Goal: Information Seeking & Learning: Learn about a topic

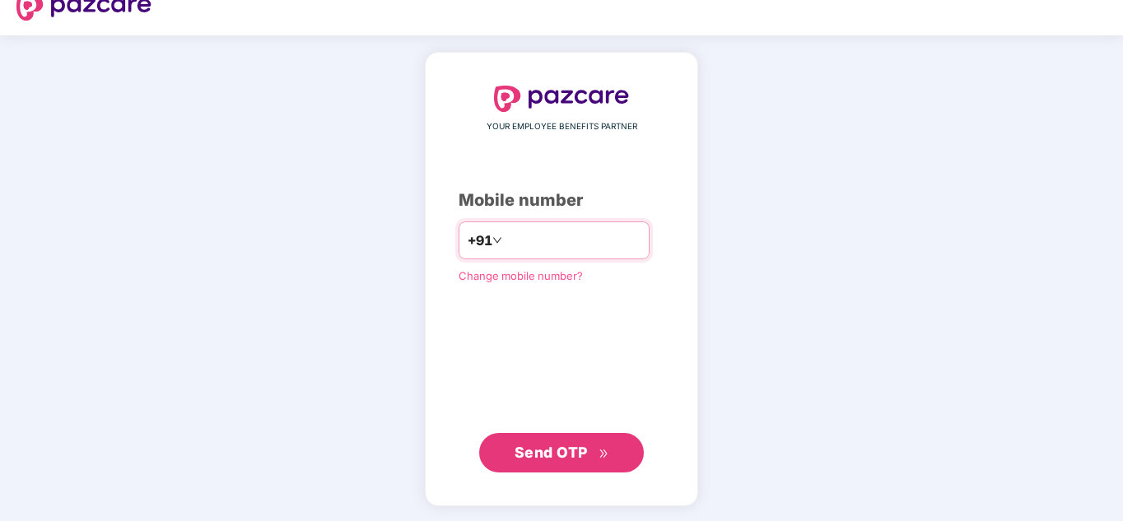
scroll to position [26, 0]
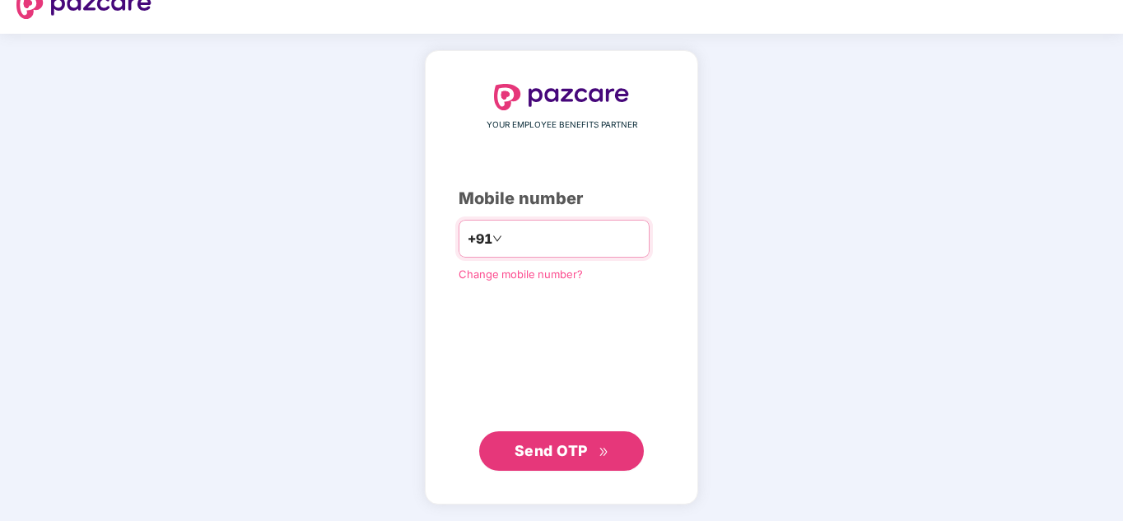
click at [576, 249] on input "number" at bounding box center [573, 239] width 135 height 26
type input "**********"
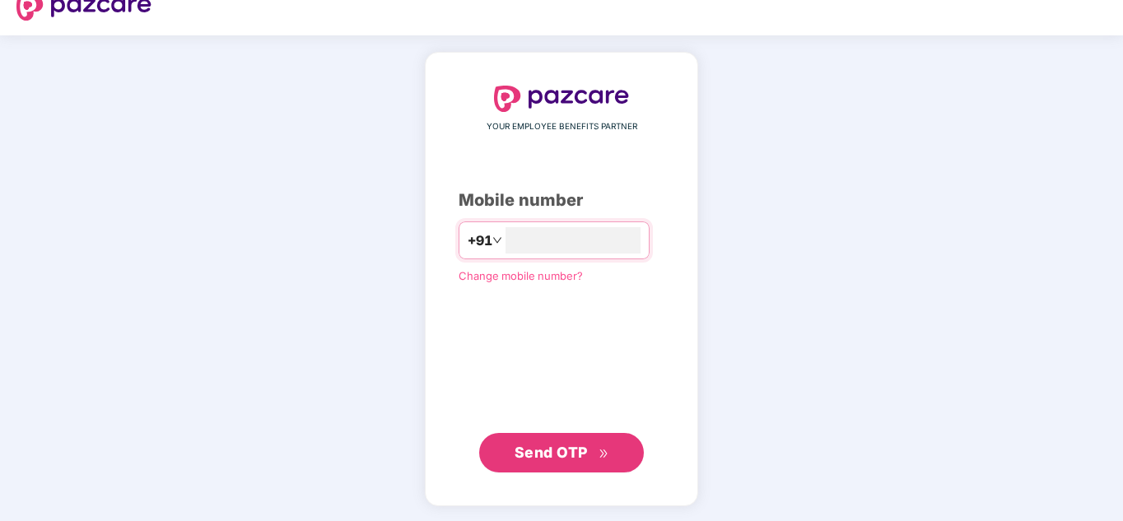
click at [554, 454] on span "Send OTP" at bounding box center [551, 452] width 73 height 17
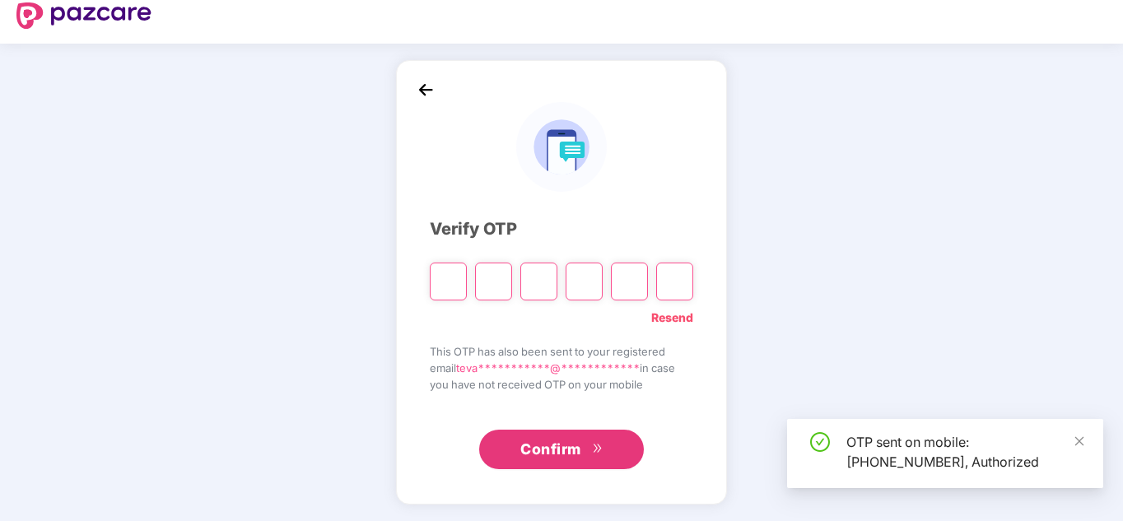
scroll to position [16, 0]
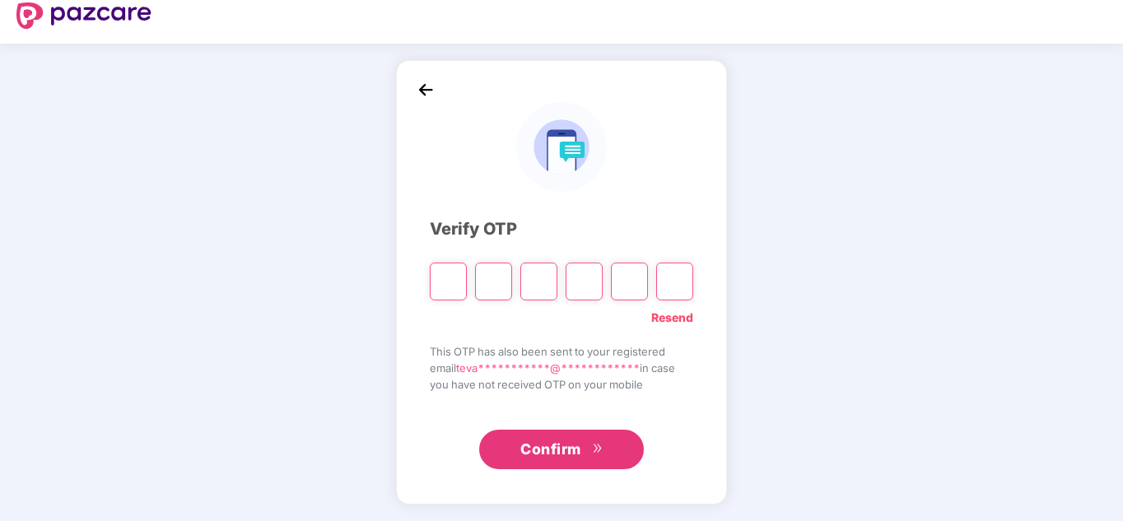
click at [452, 291] on input "Please enter verification code. Digit 1" at bounding box center [448, 282] width 37 height 38
type input "*"
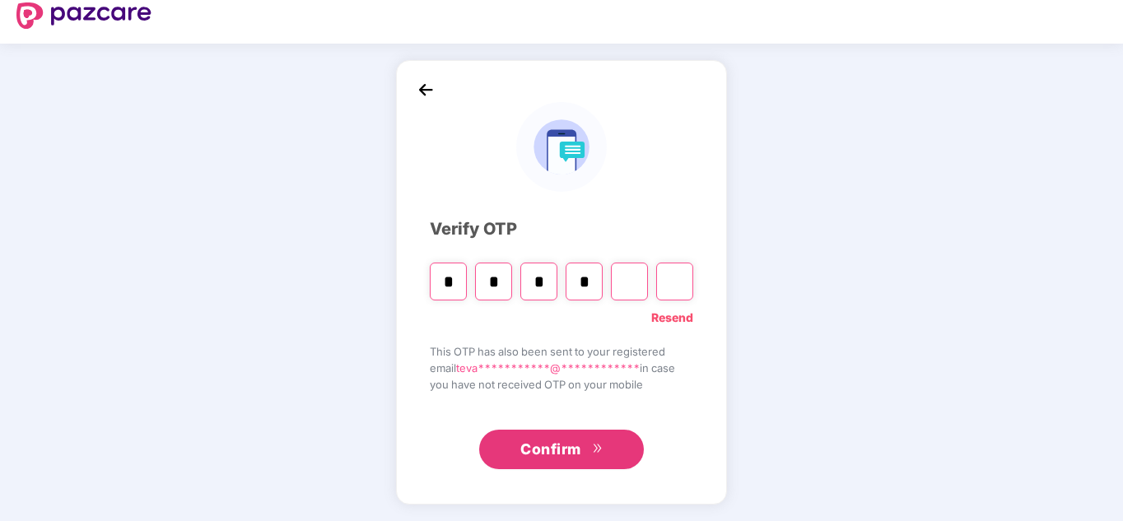
type input "*"
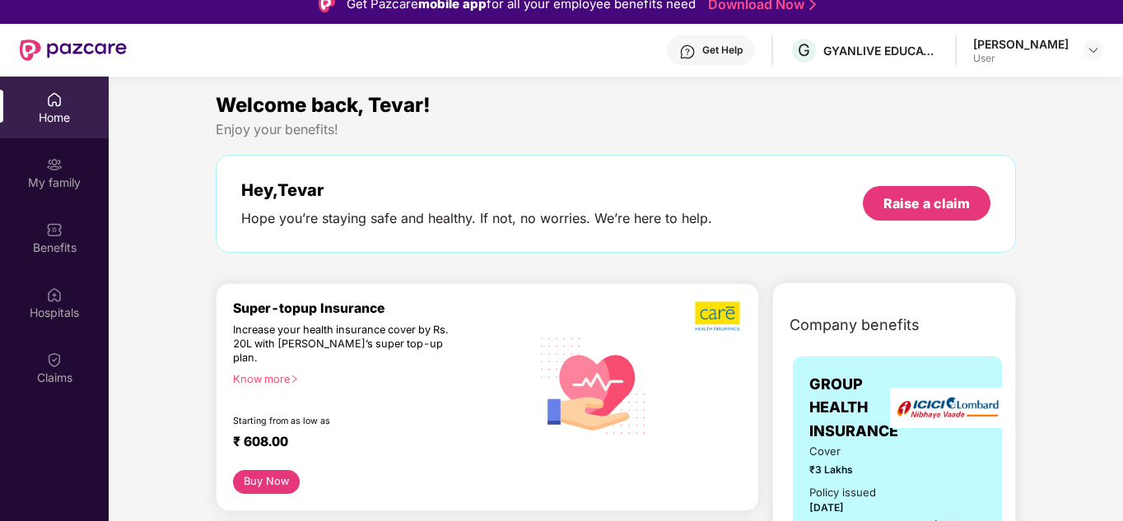
click at [1117, 50] on header "Get Help G GYANLIVE EDUCATION PRIVATE LIMITED [PERSON_NAME] User" at bounding box center [561, 50] width 1123 height 53
click at [1098, 51] on img at bounding box center [1093, 50] width 13 height 13
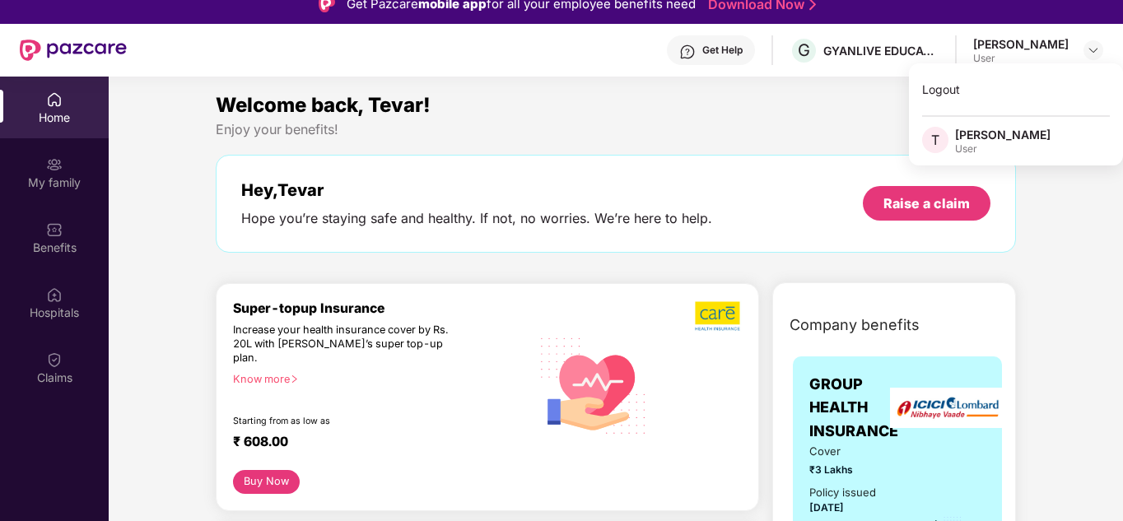
click at [972, 141] on div "[PERSON_NAME]" at bounding box center [1003, 135] width 96 height 16
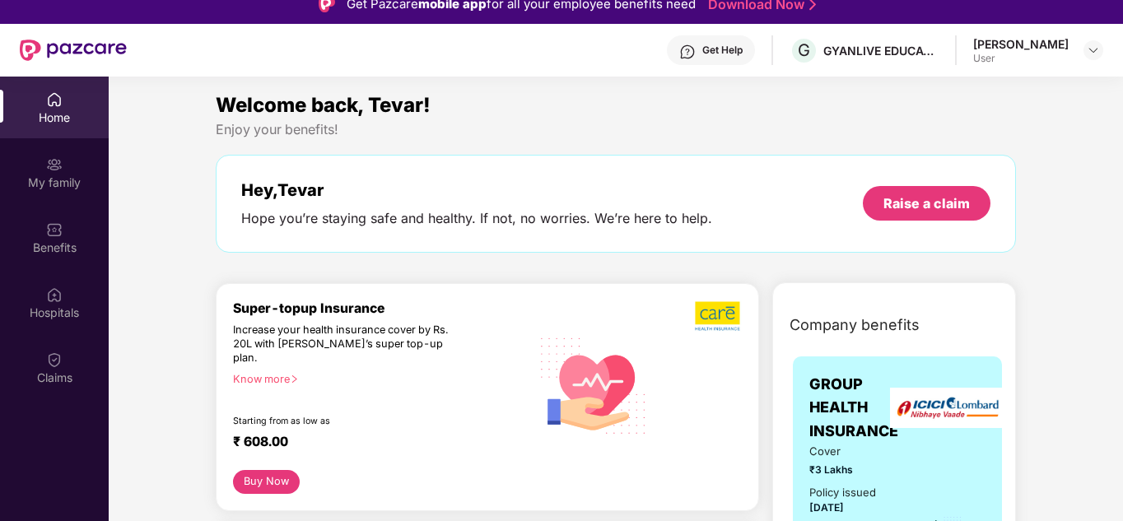
click at [939, 141] on div "Welcome back, Tevar! Enjoy your benefits! Hey, [PERSON_NAME] Hope you’re stayin…" at bounding box center [615, 179] width 813 height 179
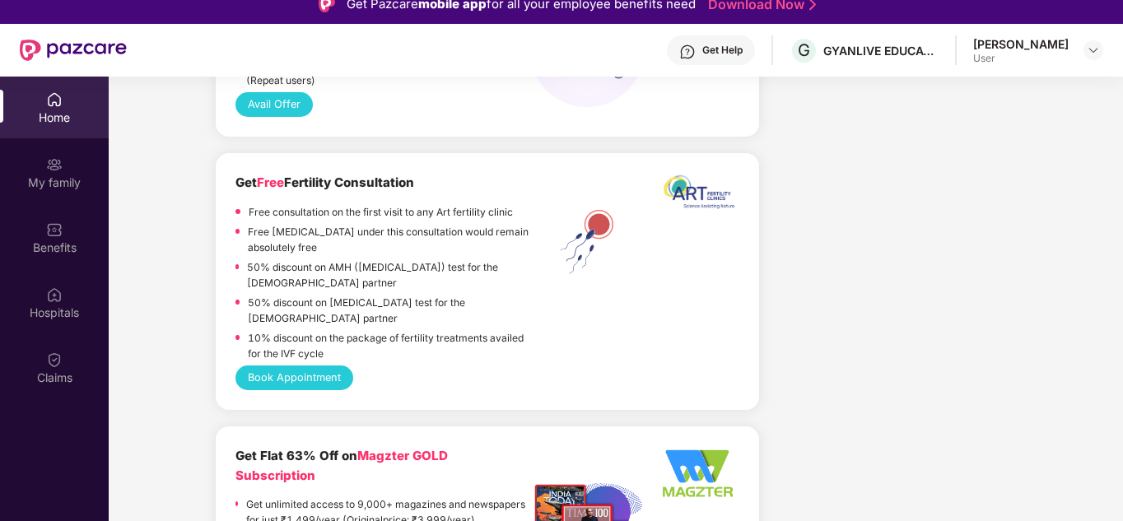
scroll to position [1317, 0]
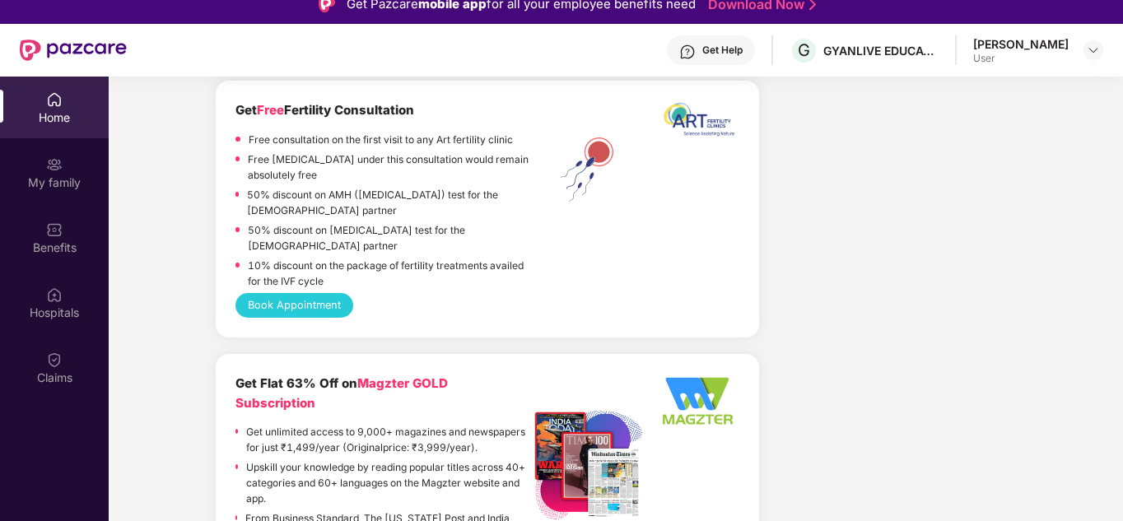
click at [71, 120] on div "Home" at bounding box center [54, 118] width 109 height 16
click at [64, 156] on div "My family" at bounding box center [54, 173] width 109 height 62
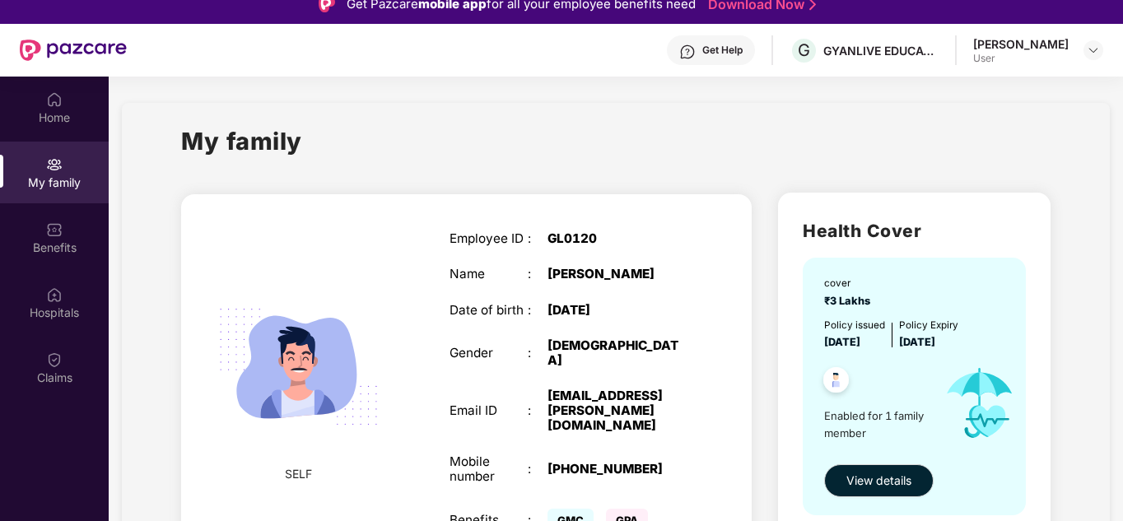
click at [711, 58] on div "Get Help" at bounding box center [711, 50] width 88 height 30
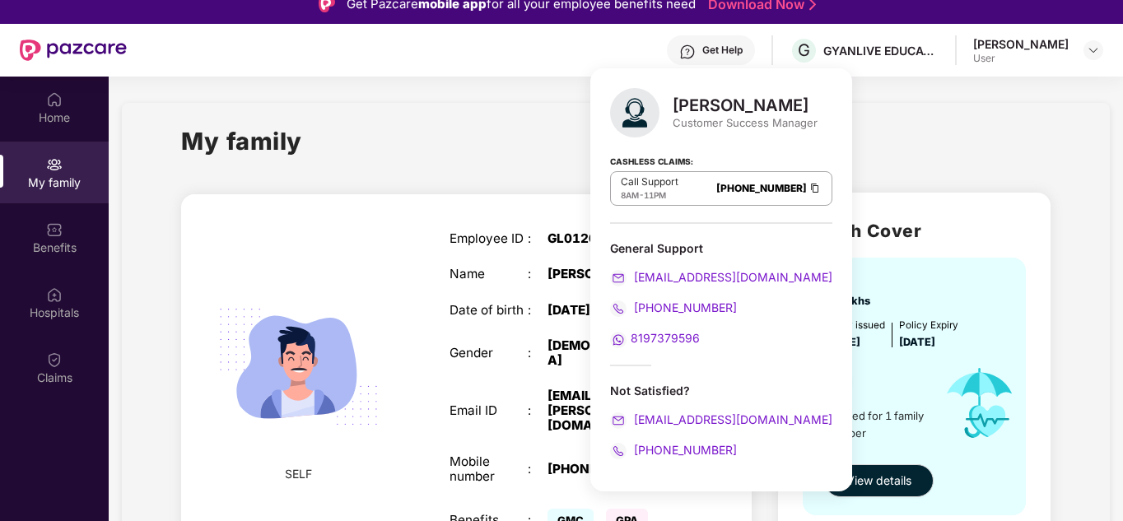
click at [945, 159] on div "My family" at bounding box center [615, 151] width 869 height 57
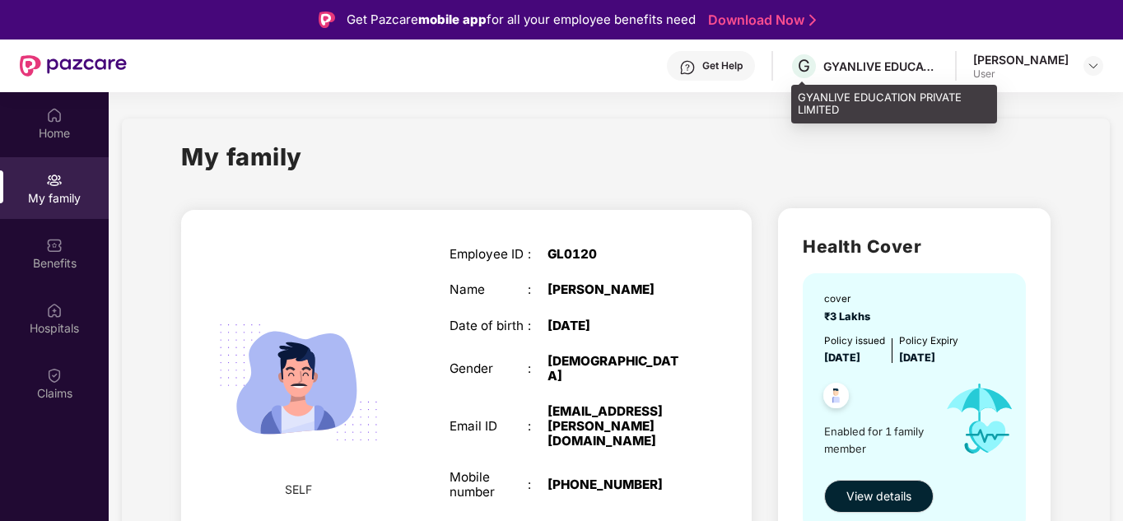
click at [886, 77] on div "G GYANLIVE EDUCATION PRIVATE LIMITED" at bounding box center [864, 66] width 149 height 29
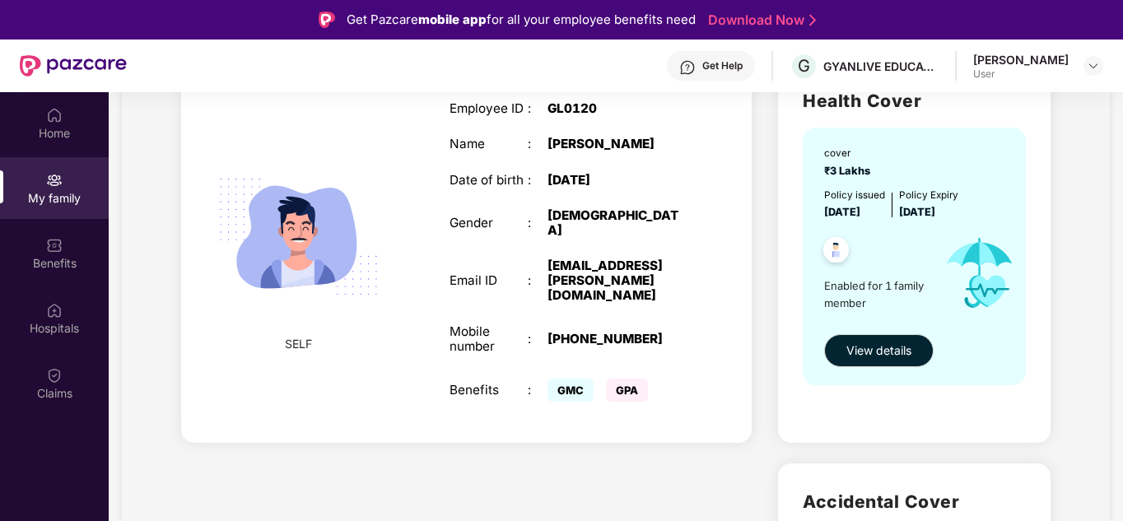
scroll to position [165, 0]
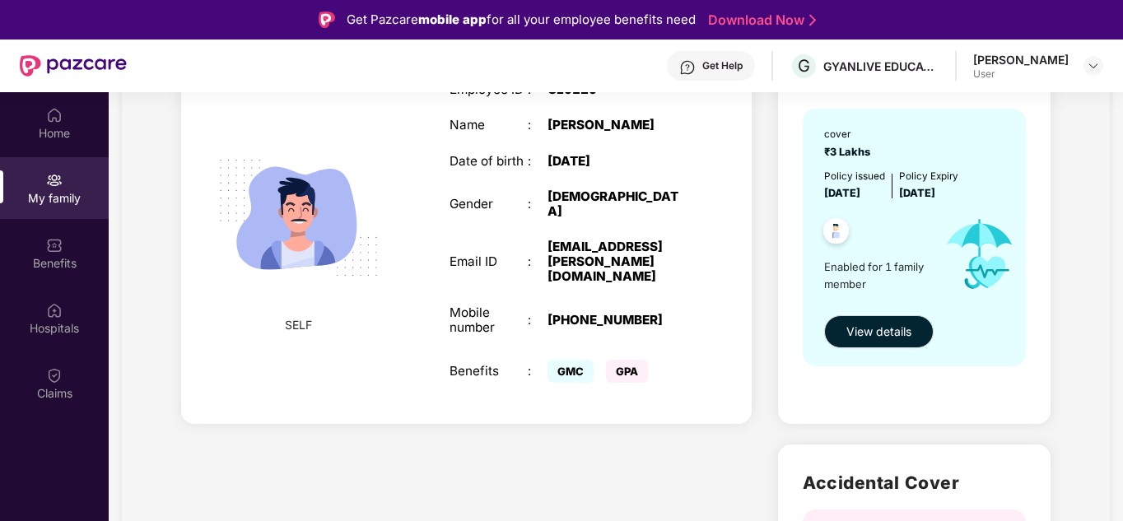
click at [632, 360] on span "GPA" at bounding box center [627, 371] width 42 height 23
click at [596, 364] on div "GMC" at bounding box center [577, 371] width 58 height 15
click at [585, 360] on span "GMC" at bounding box center [571, 371] width 46 height 23
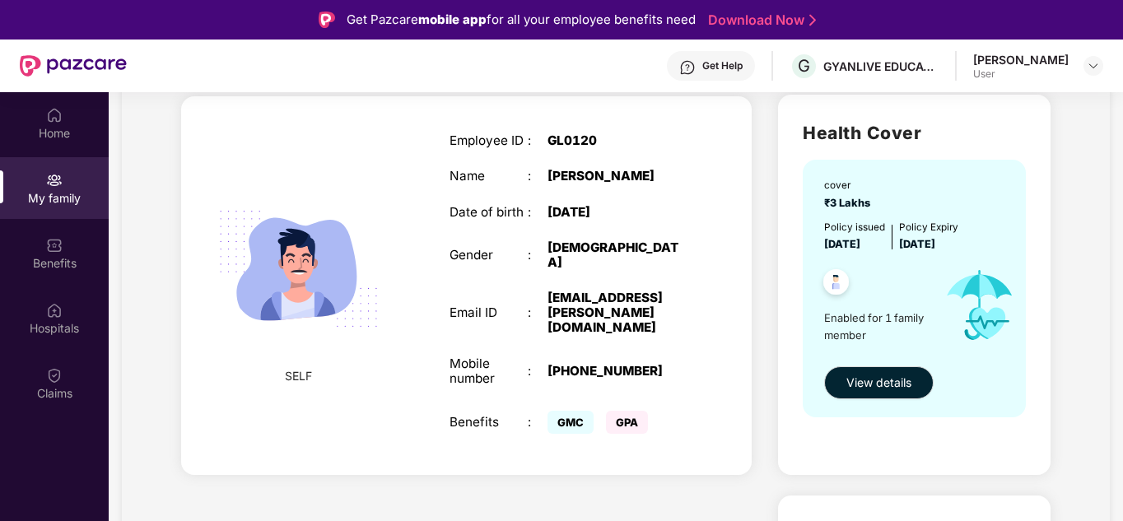
scroll to position [113, 0]
click at [901, 387] on span "View details" at bounding box center [878, 384] width 65 height 18
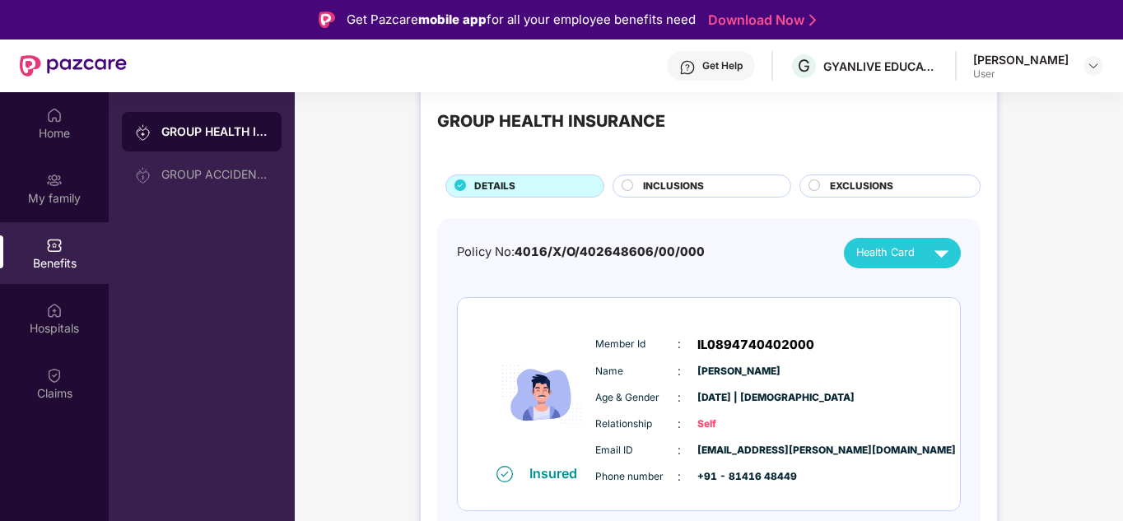
scroll to position [82, 0]
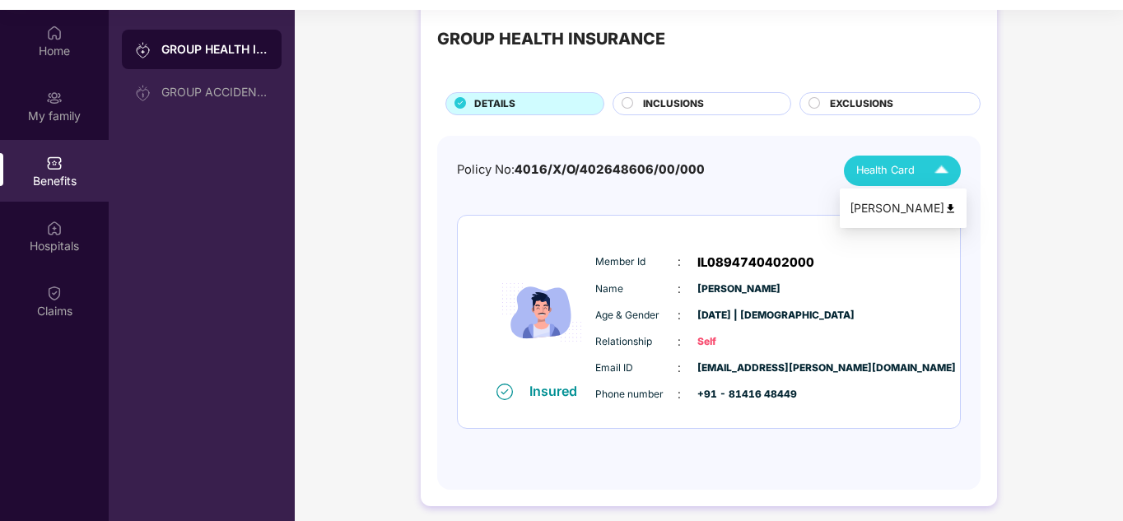
click at [948, 206] on img at bounding box center [950, 209] width 12 height 12
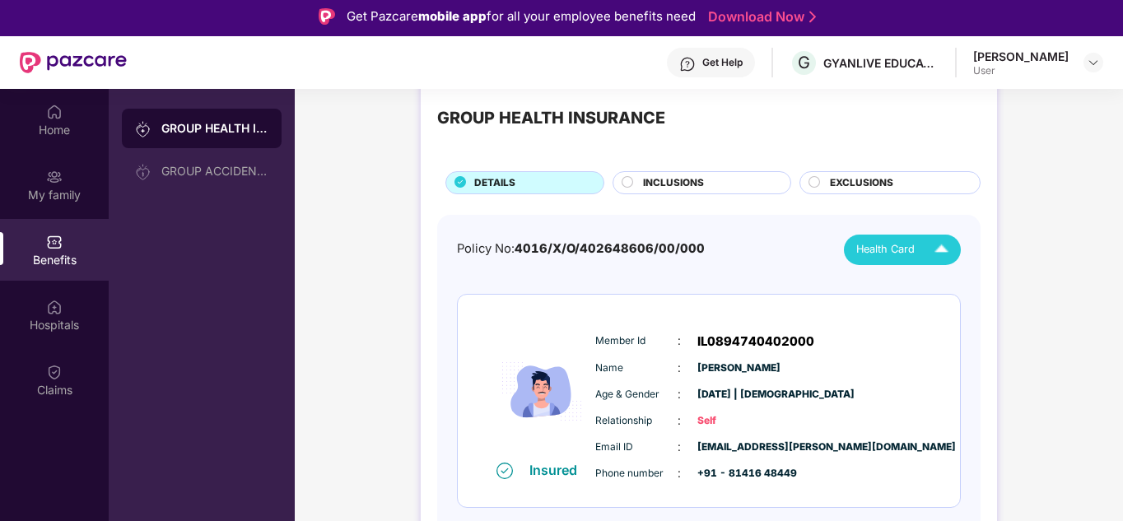
scroll to position [0, 0]
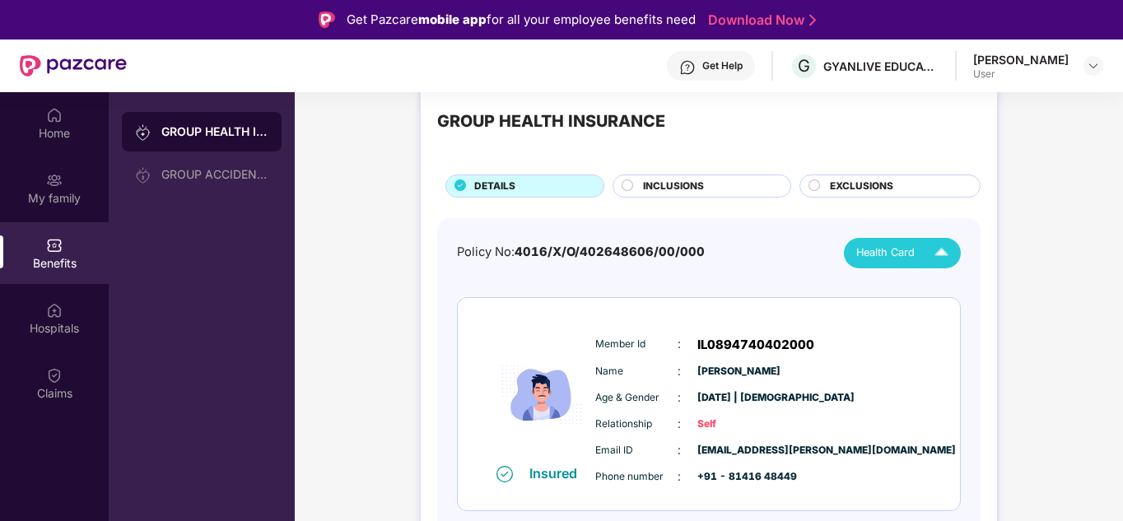
click at [705, 177] on div "INCLUSIONS" at bounding box center [702, 186] width 179 height 23
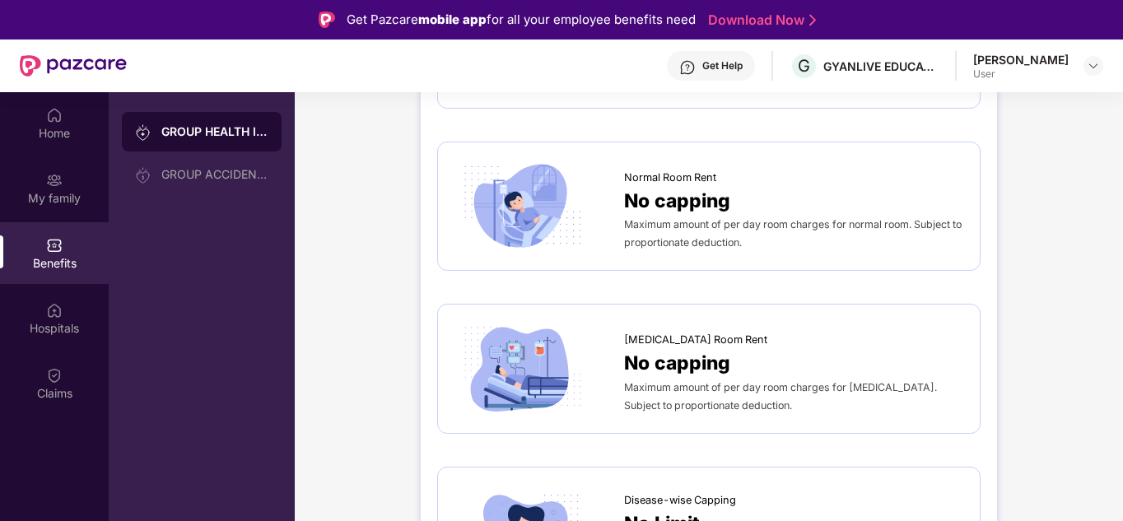
scroll to position [201, 0]
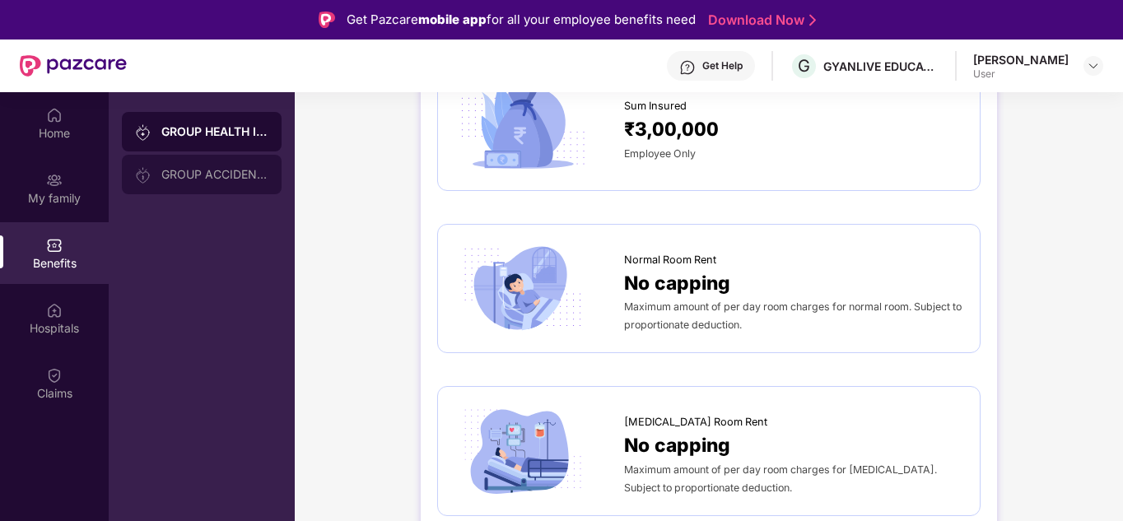
click at [205, 184] on div "GROUP ACCIDENTAL INSURANCE" at bounding box center [202, 175] width 160 height 40
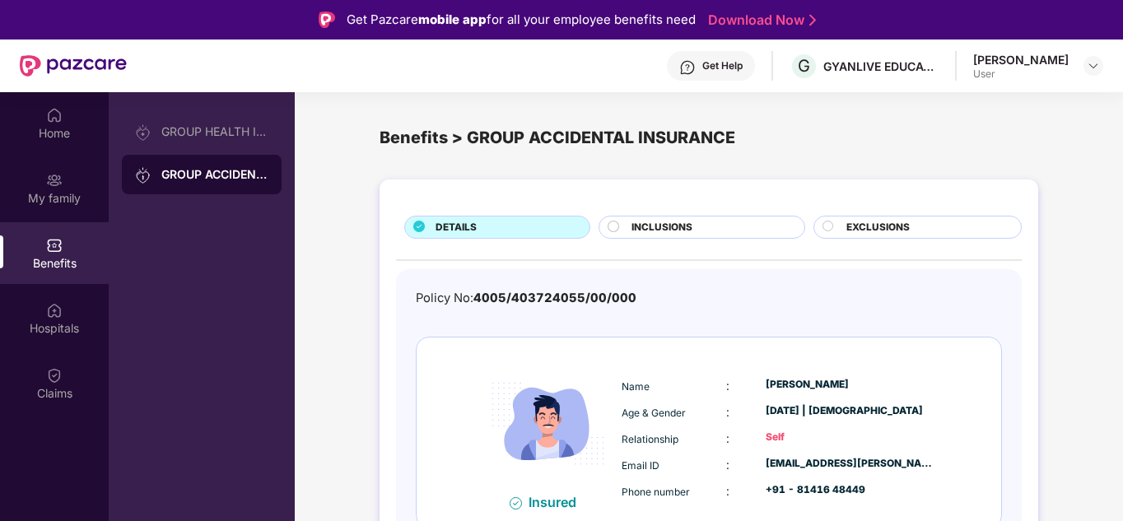
click at [671, 217] on div "INCLUSIONS" at bounding box center [702, 227] width 206 height 23
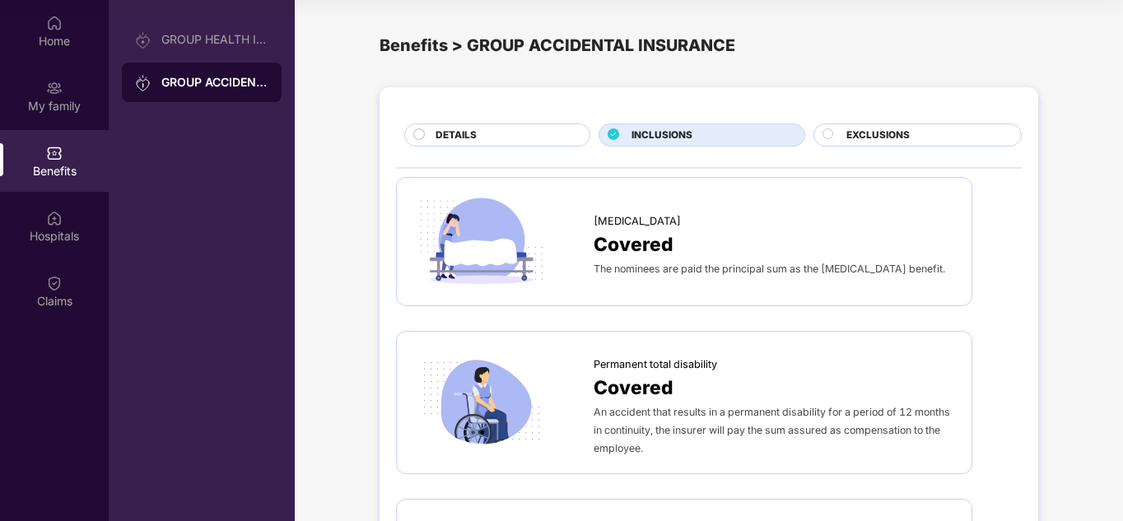
click at [874, 128] on span "EXCLUSIONS" at bounding box center [877, 136] width 63 height 16
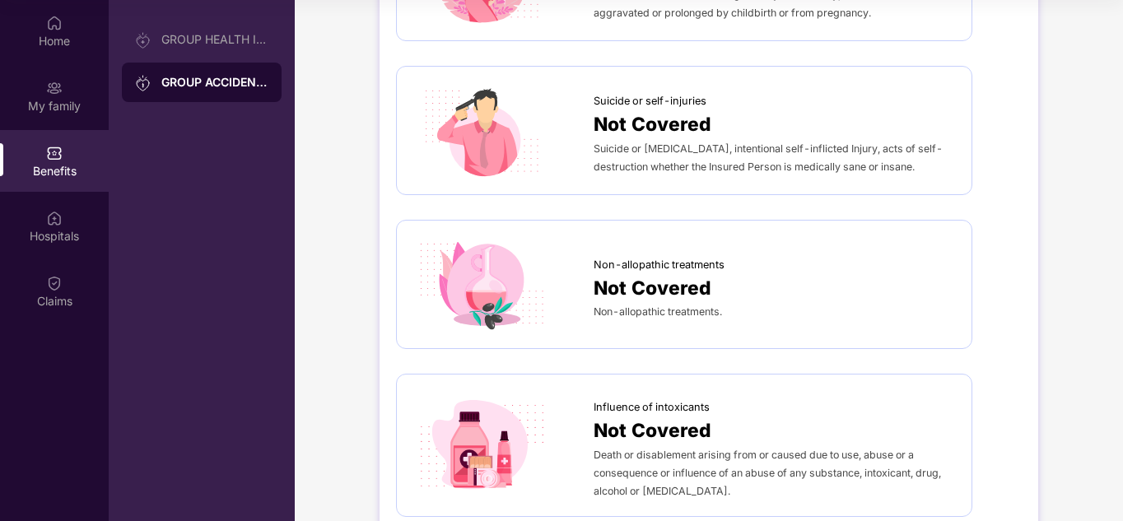
scroll to position [576, 0]
